Goal: Information Seeking & Learning: Check status

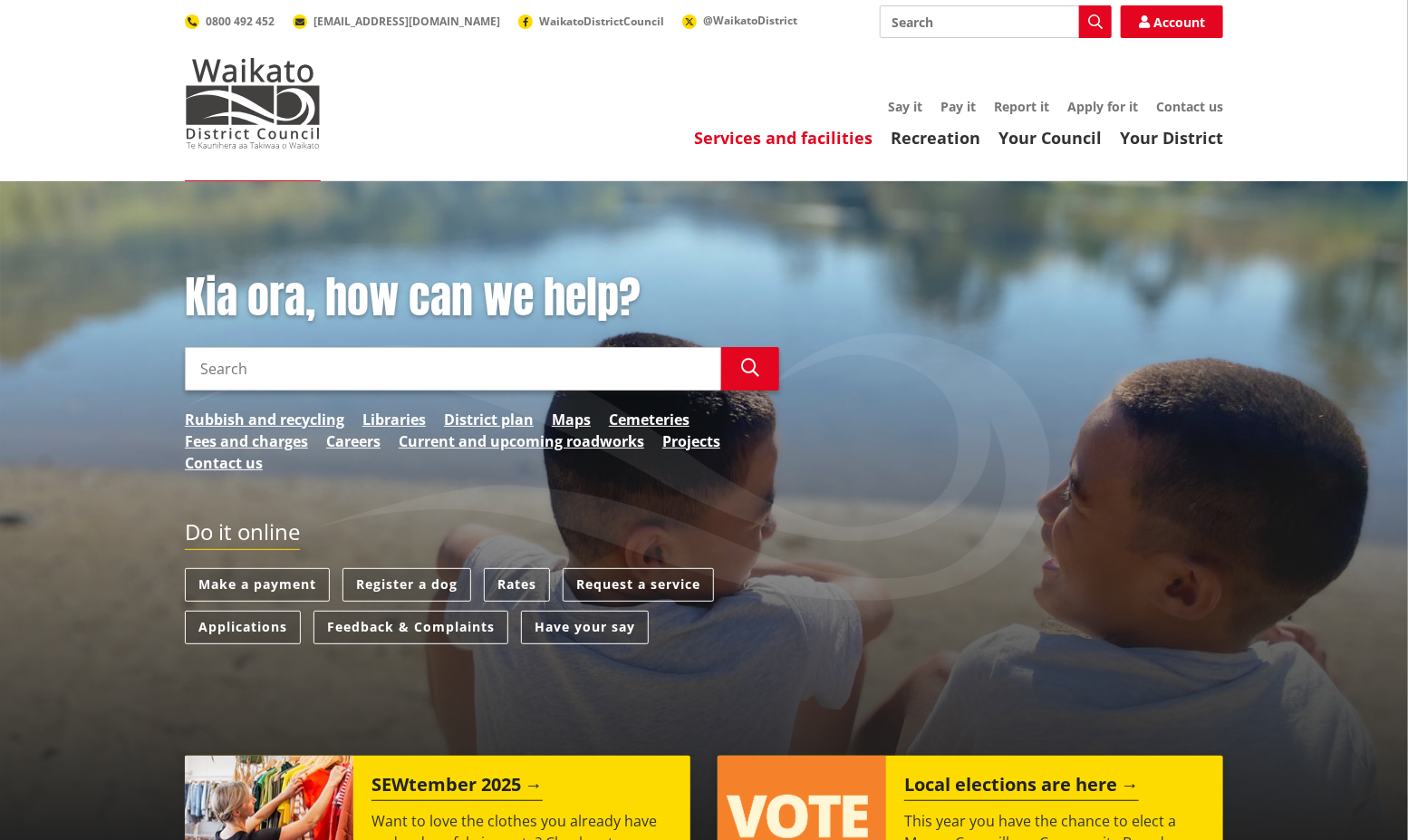
click at [791, 130] on link "Services and facilities" at bounding box center [783, 137] width 178 height 22
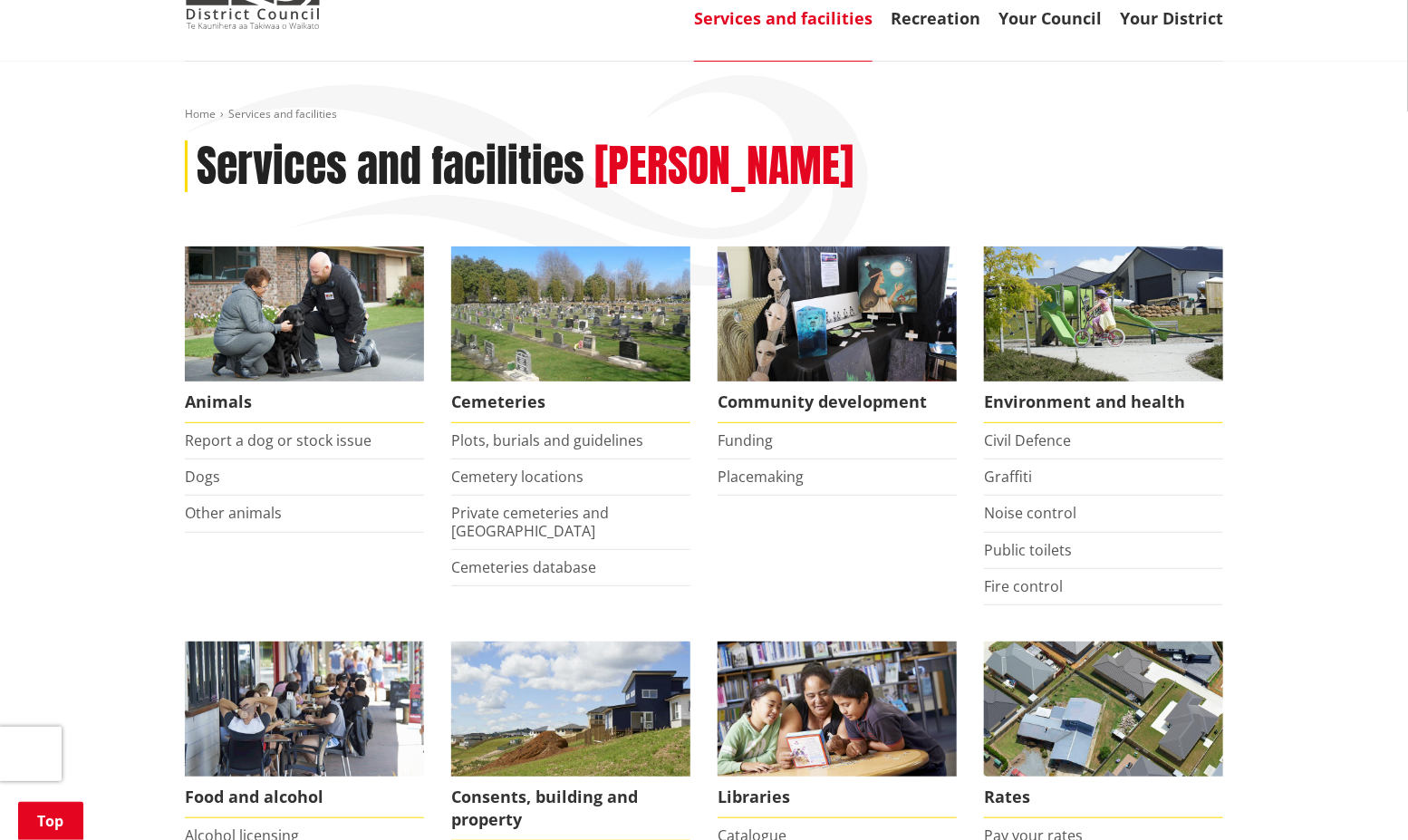
scroll to position [402, 0]
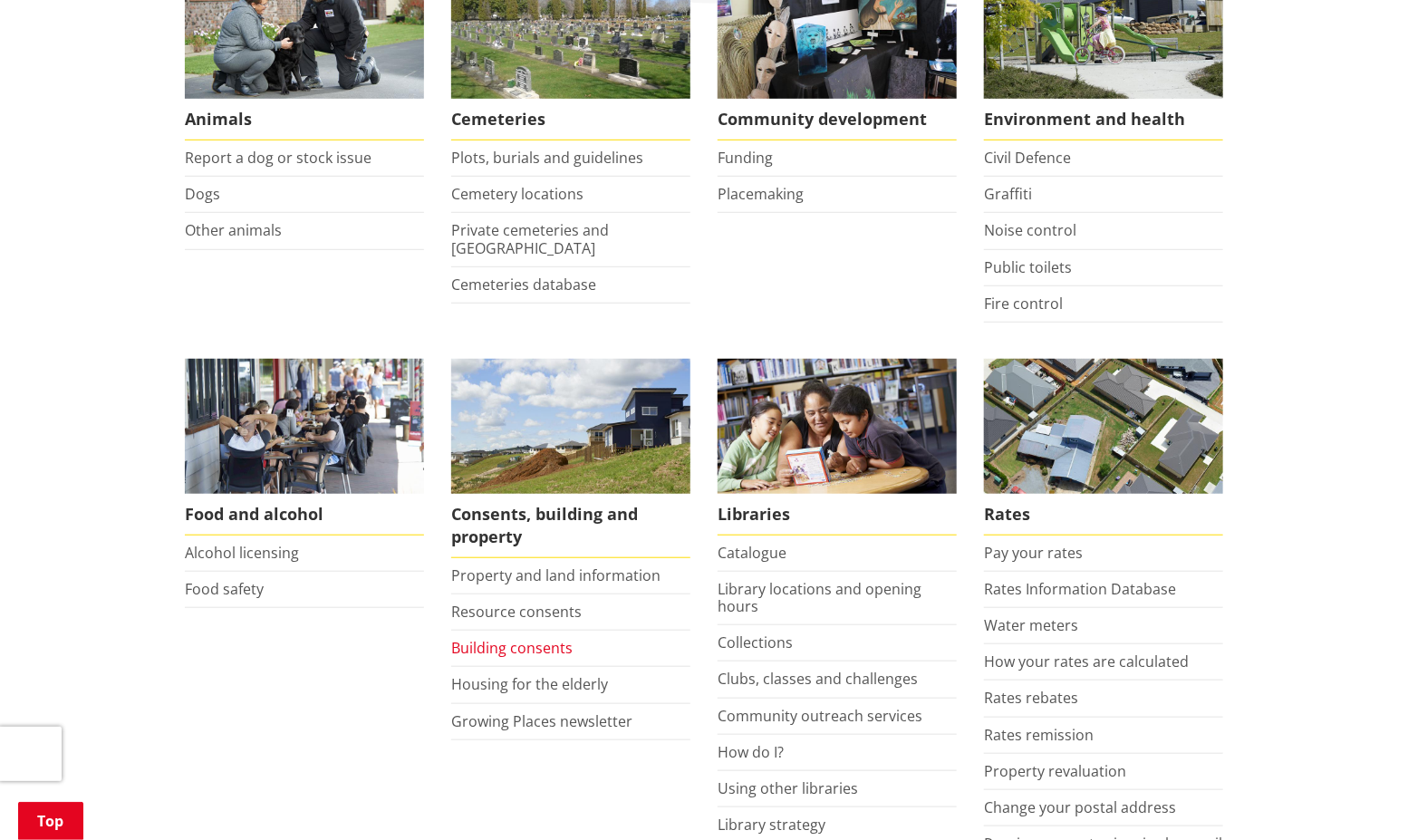
click at [530, 646] on link "Building consents" at bounding box center [511, 647] width 122 height 20
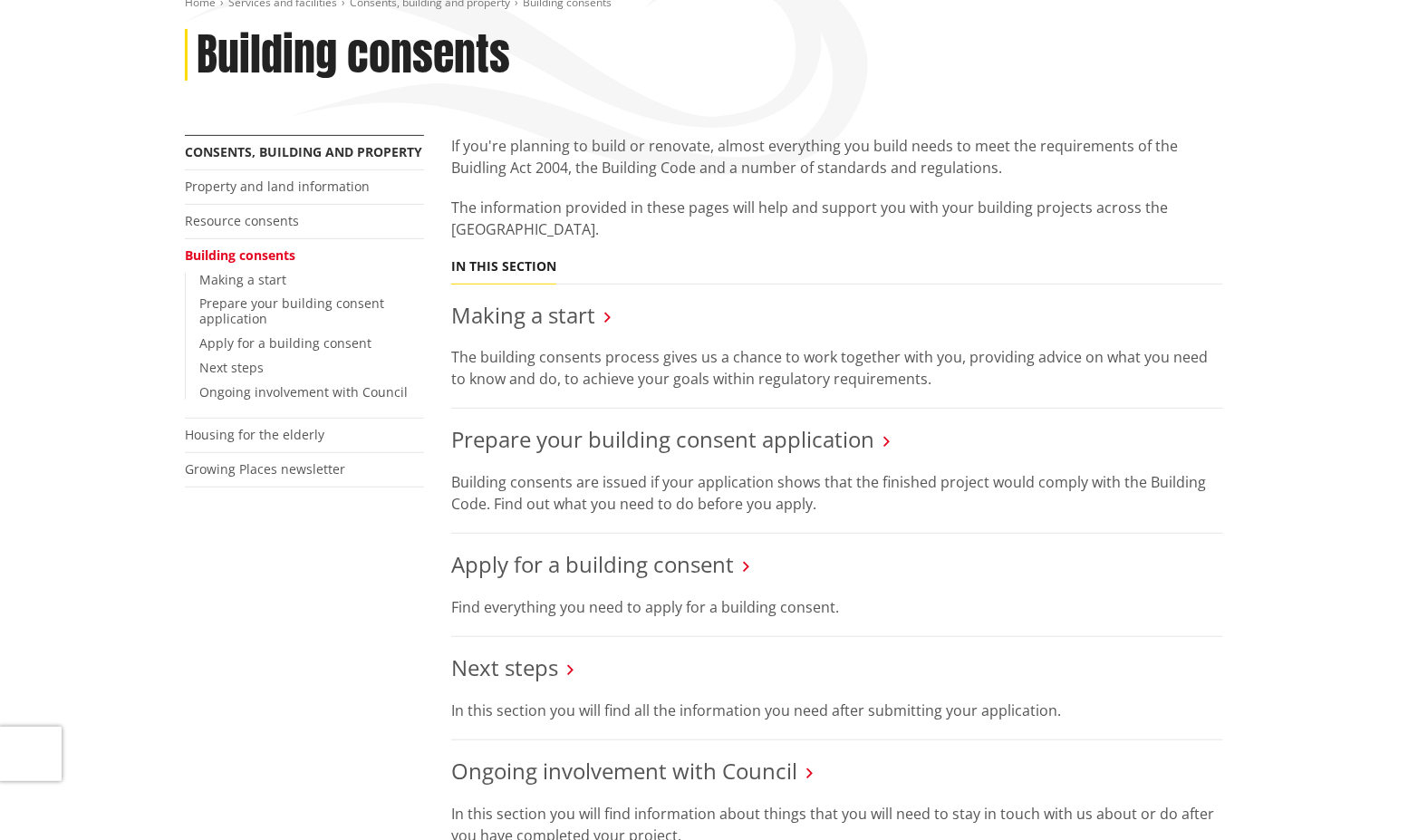
scroll to position [302, 0]
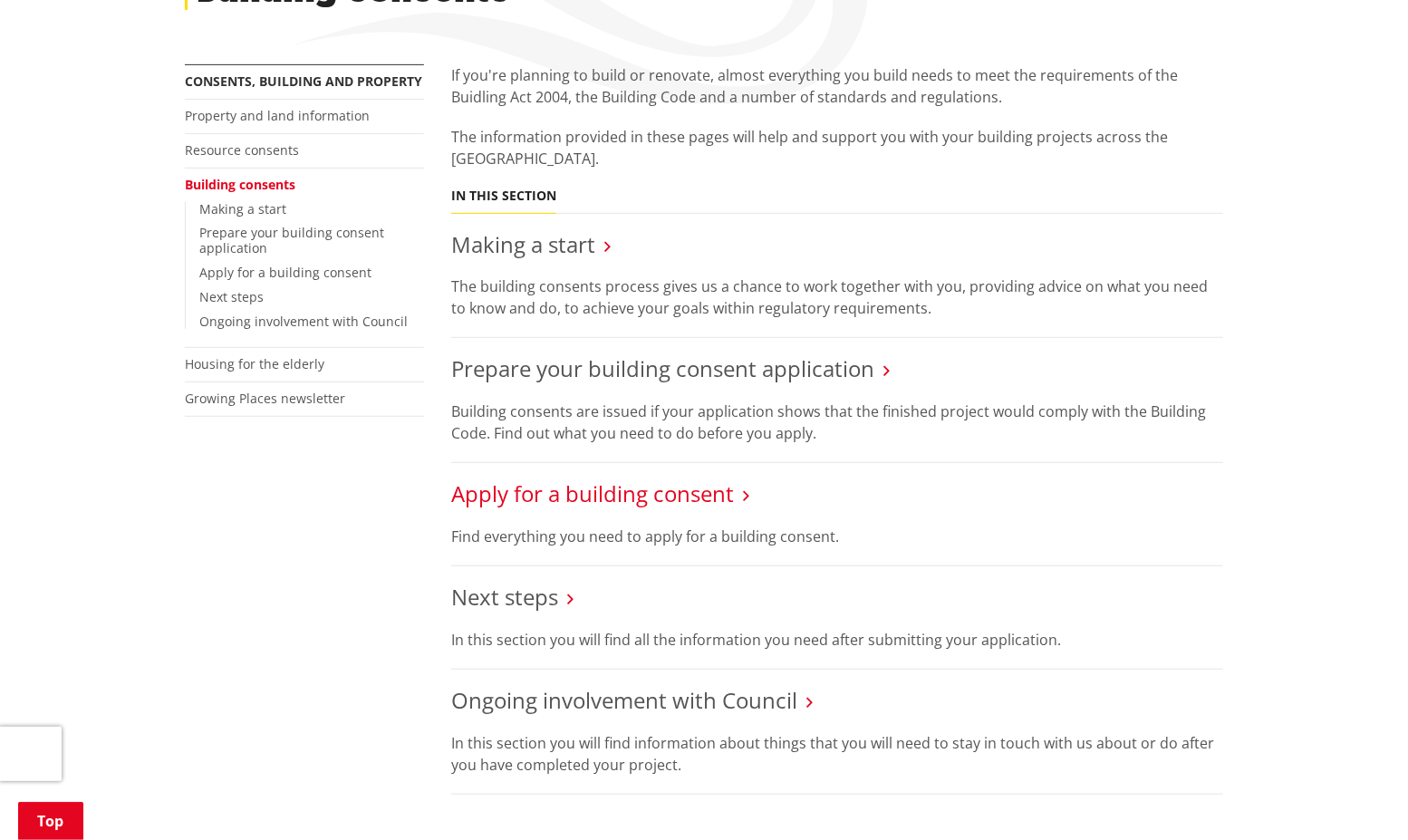
click at [695, 491] on link "Apply for a building consent" at bounding box center [592, 492] width 283 height 30
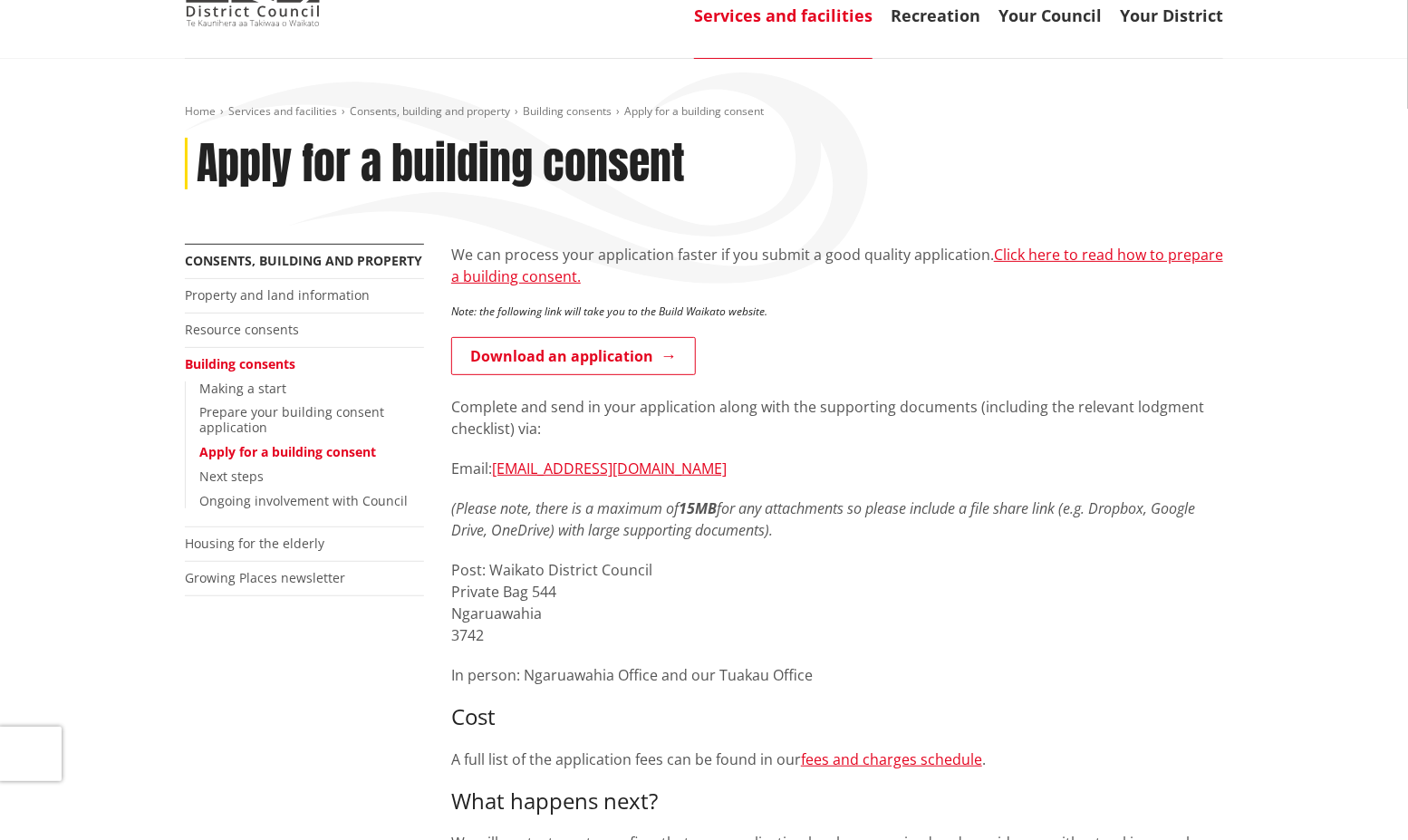
scroll to position [302, 0]
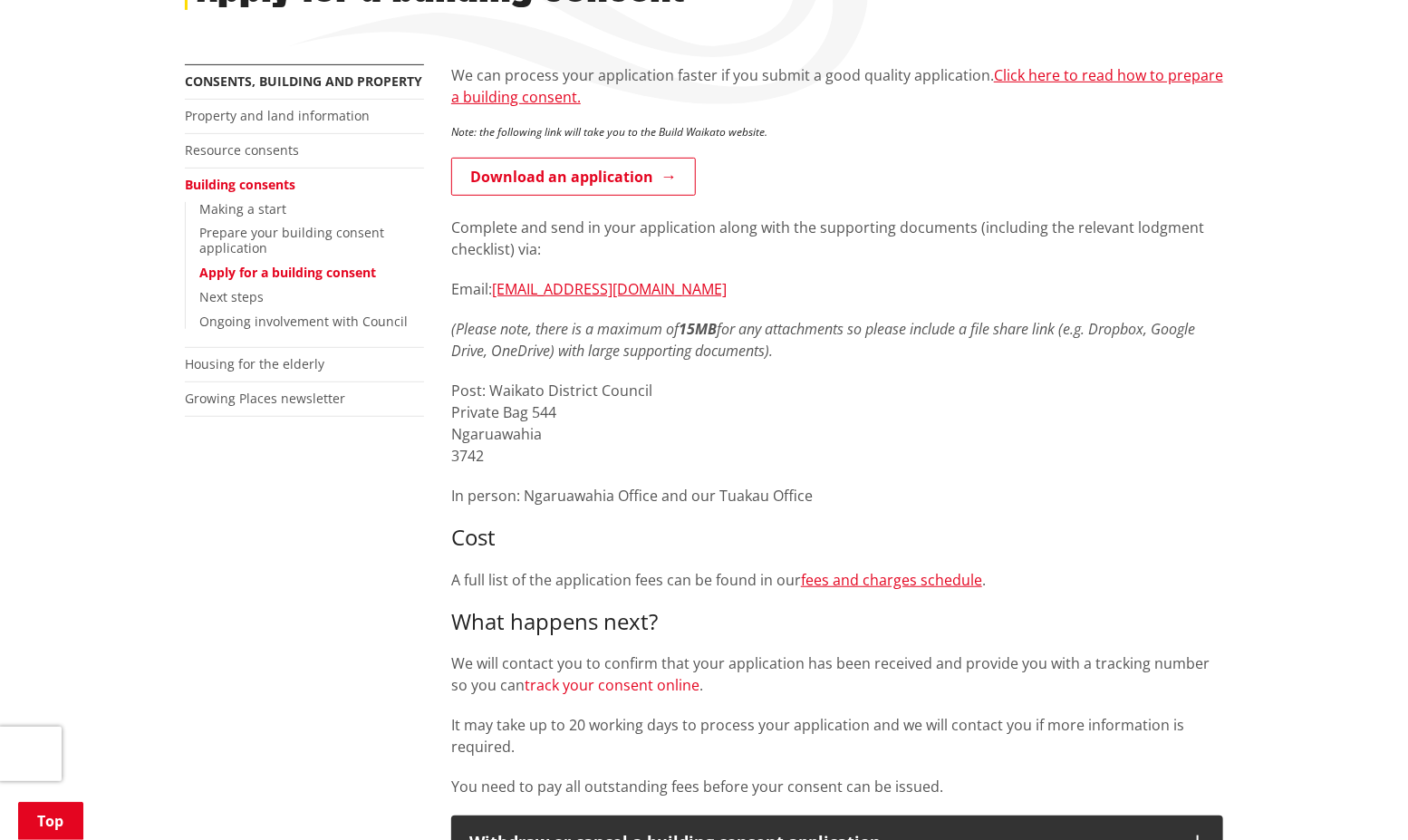
click at [631, 683] on link "track your consent online" at bounding box center [612, 685] width 175 height 20
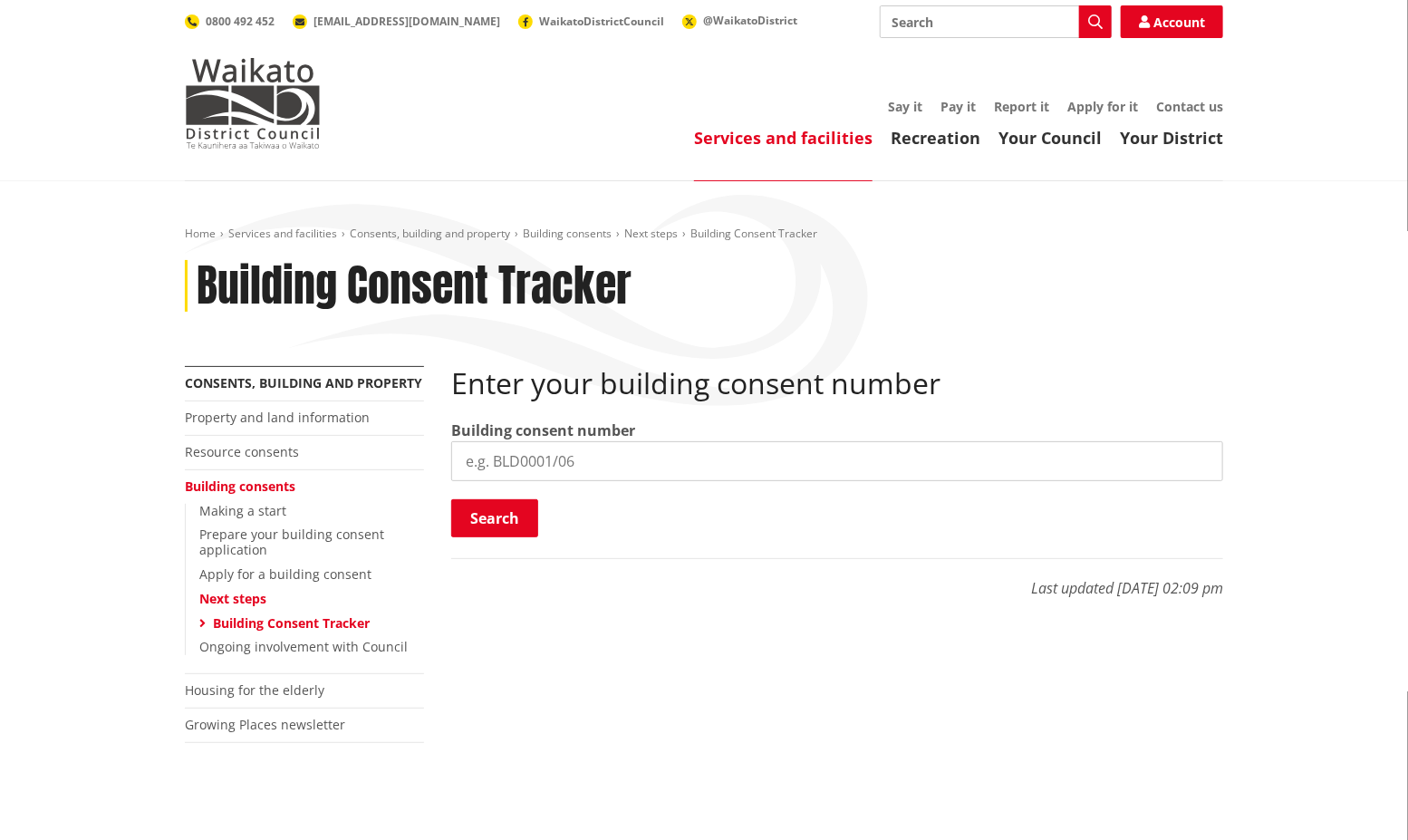
click at [49, 445] on div "Home Services and facilities Consents, building and property Building consents …" at bounding box center [704, 520] width 1408 height 679
click at [629, 451] on input "search" at bounding box center [837, 462] width 772 height 40
type input "b"
type input "BLD0119/26"
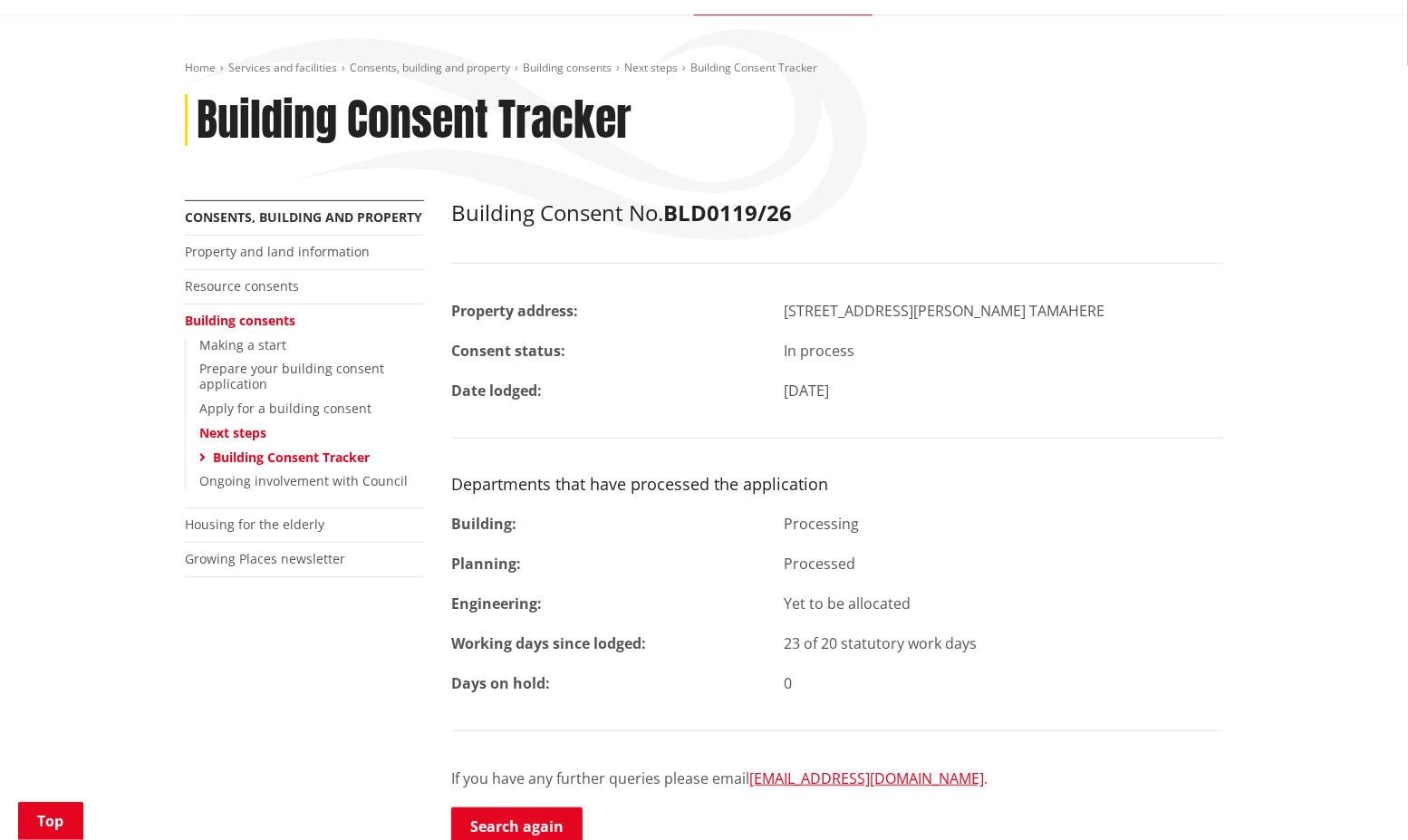
scroll to position [201, 0]
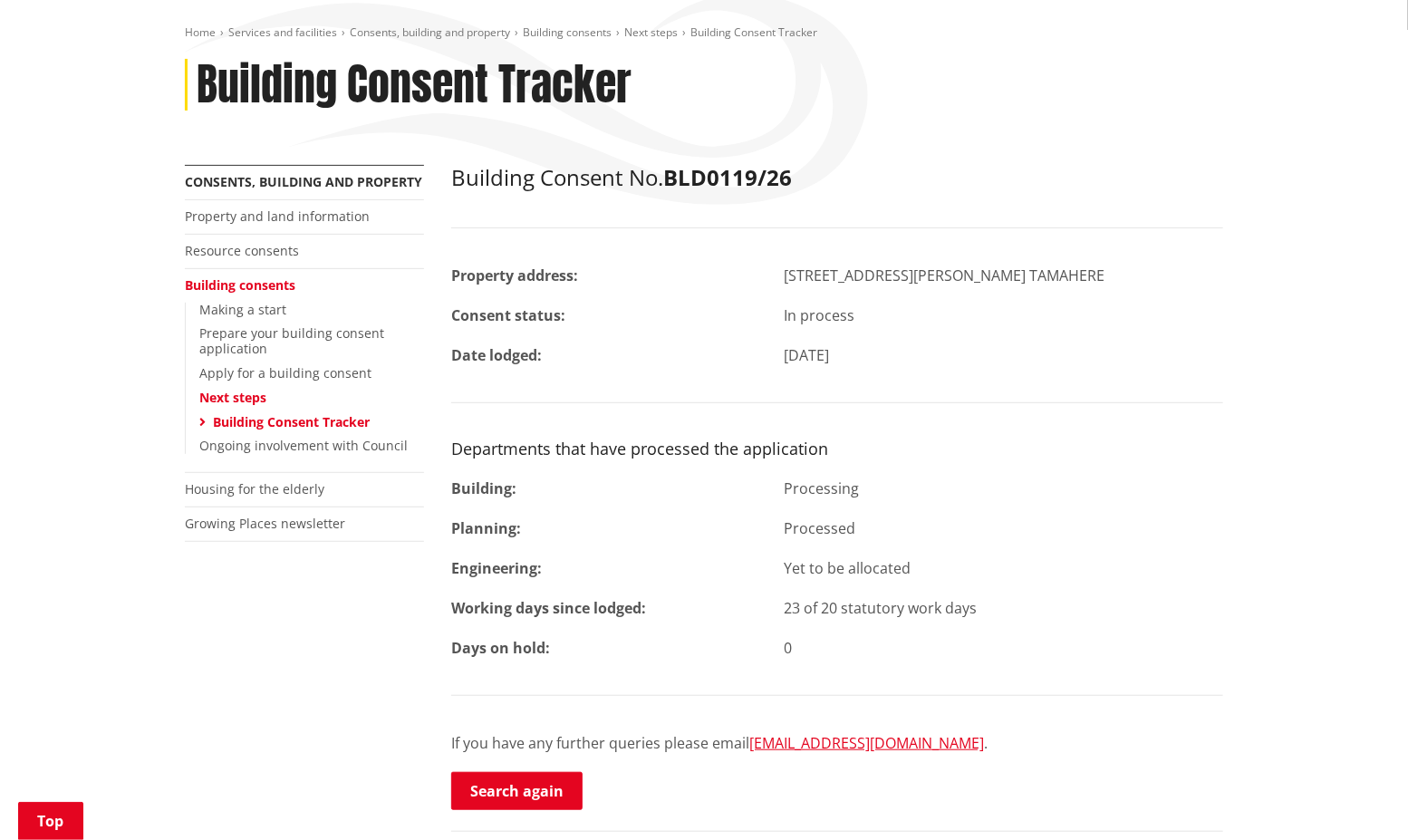
click at [39, 612] on div "Home Services and facilities Consents, building and property Building consents …" at bounding box center [704, 470] width 1408 height 982
click at [65, 428] on div "Home Services and facilities Consents, building and property Building consents …" at bounding box center [704, 470] width 1408 height 982
click at [538, 783] on link "Search again" at bounding box center [516, 791] width 131 height 38
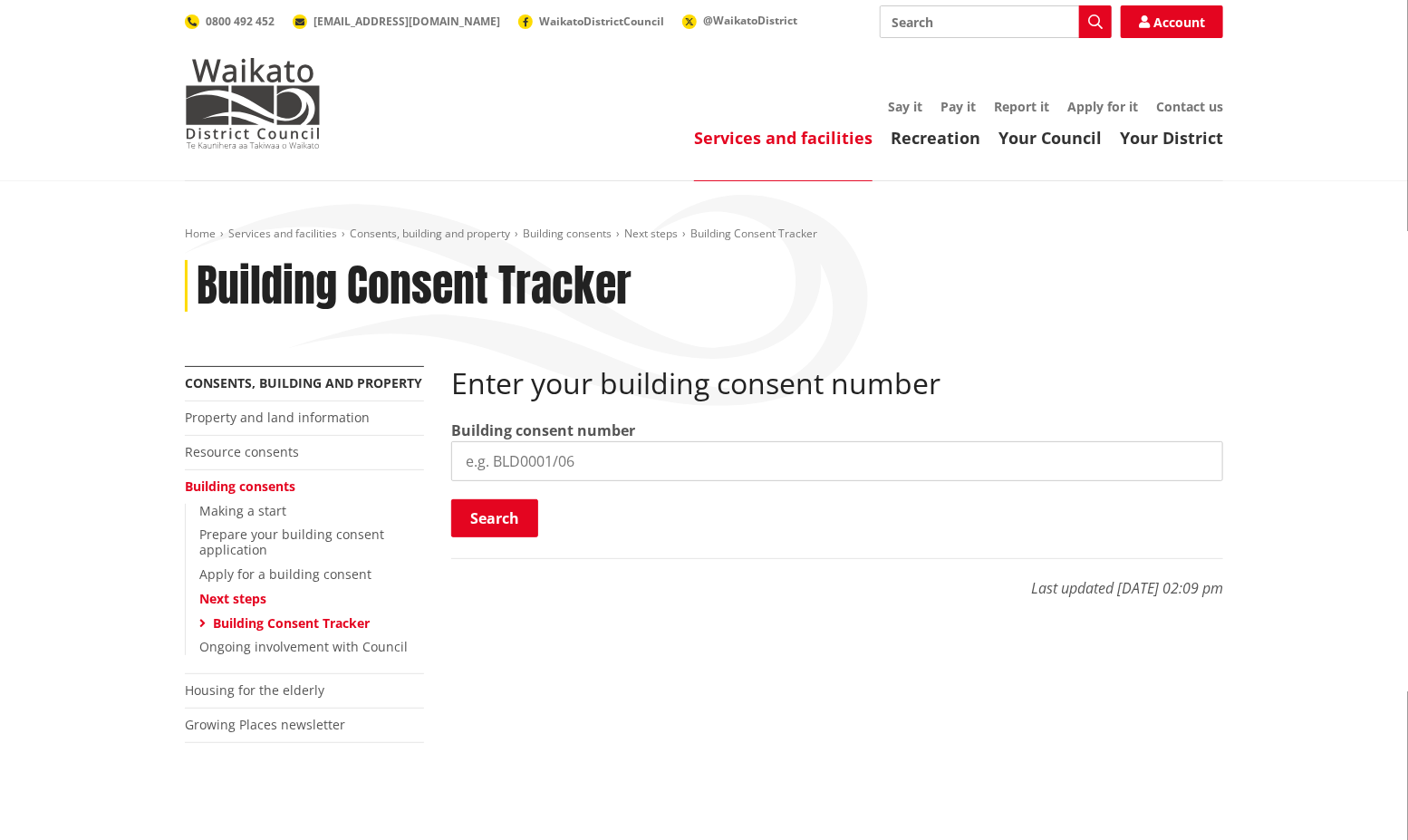
click at [594, 463] on input "search" at bounding box center [837, 462] width 772 height 40
type input "BLD0131/26"
click at [516, 526] on button "Search" at bounding box center [494, 518] width 87 height 38
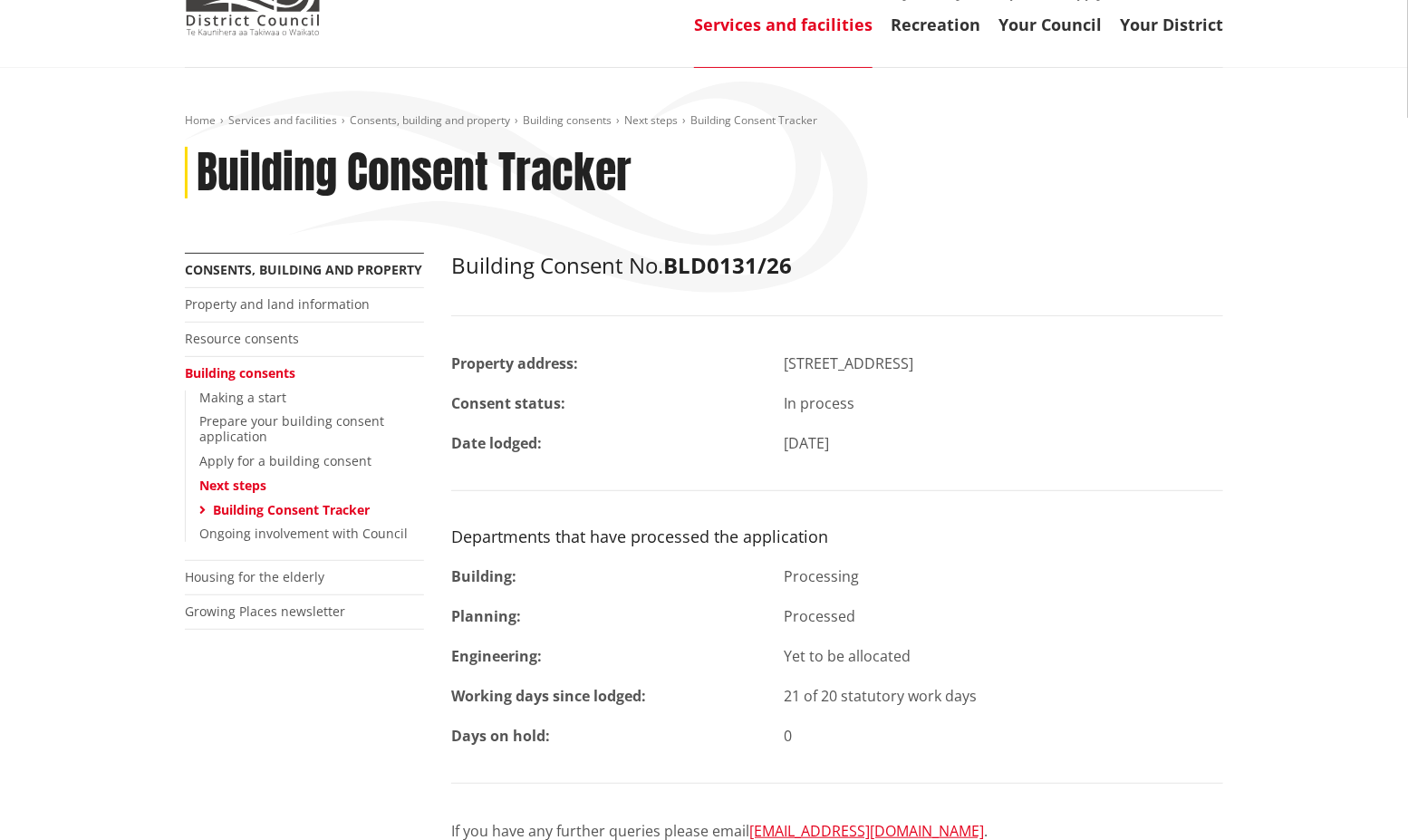
scroll to position [302, 0]
